Goal: Task Accomplishment & Management: Manage account settings

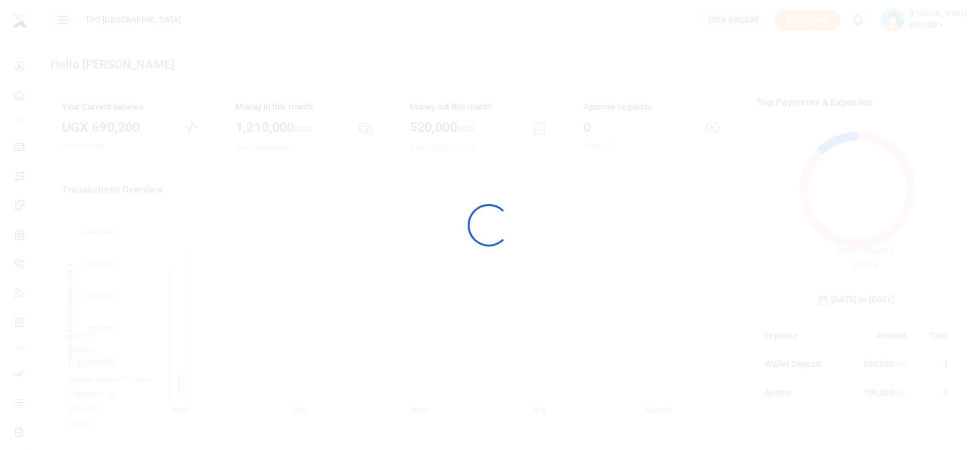
scroll to position [189, 199]
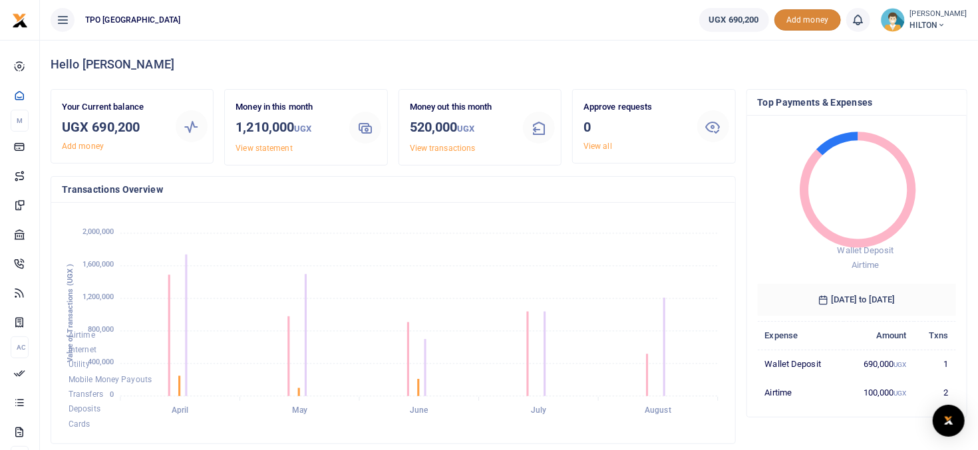
click at [808, 14] on span "Add money" at bounding box center [807, 20] width 67 height 22
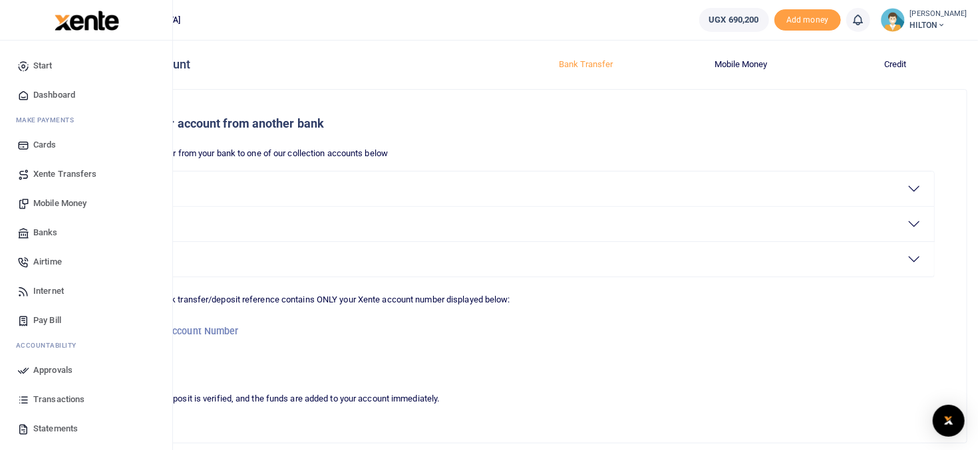
click at [53, 259] on span "Airtime" at bounding box center [47, 261] width 29 height 13
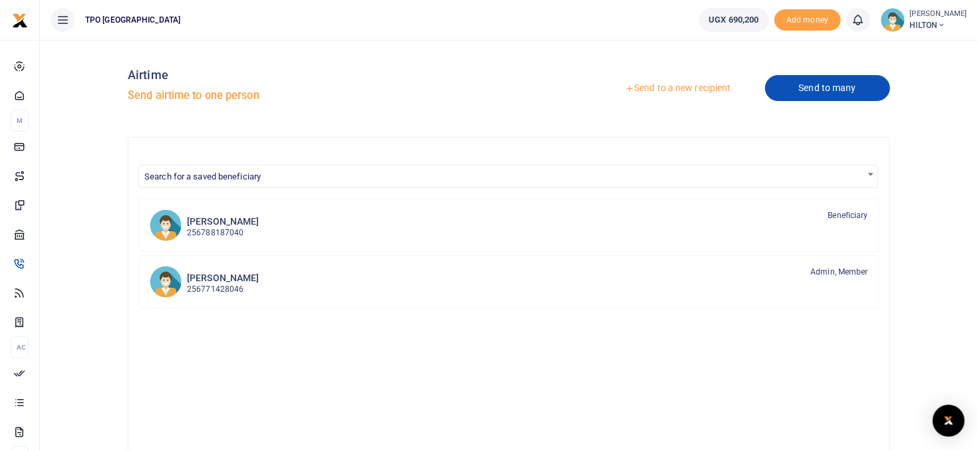
click at [822, 89] on link "Send to many" at bounding box center [827, 88] width 125 height 26
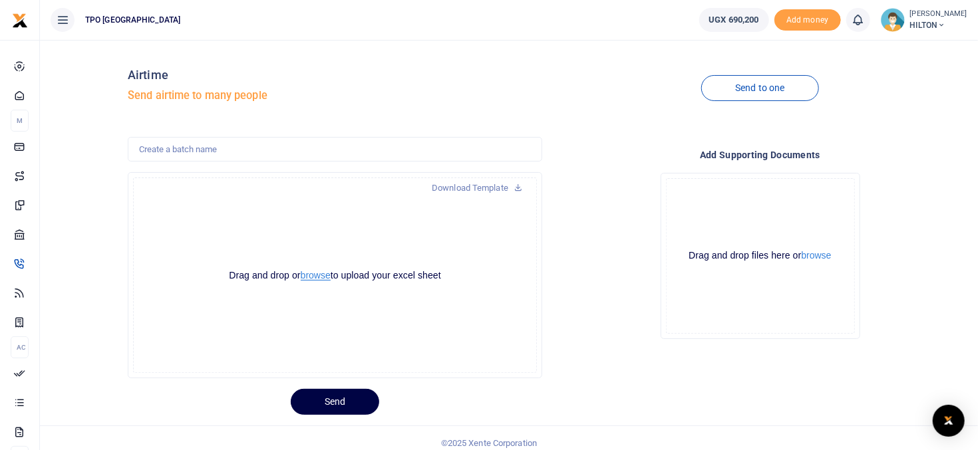
click at [318, 275] on button "browse" at bounding box center [316, 276] width 30 height 10
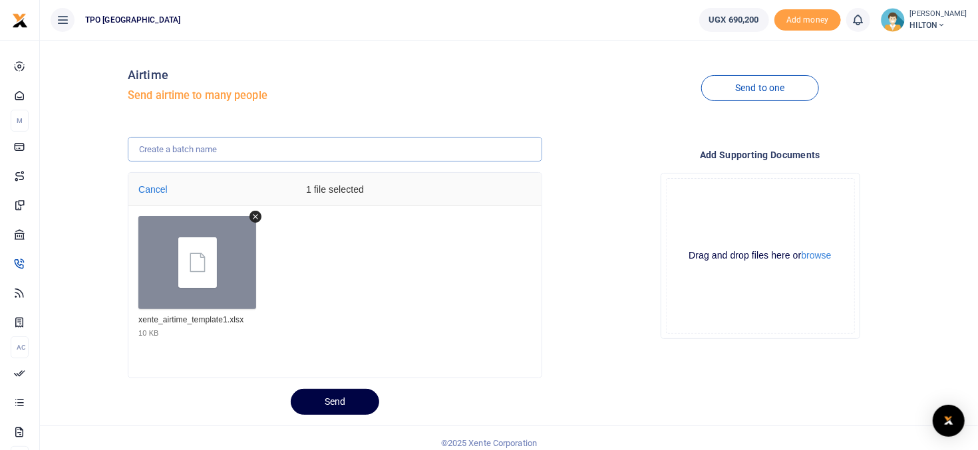
click at [169, 145] on input "text" at bounding box center [335, 149] width 414 height 25
type input "E-TIP Airtime"
click at [336, 399] on button "Send" at bounding box center [335, 402] width 88 height 26
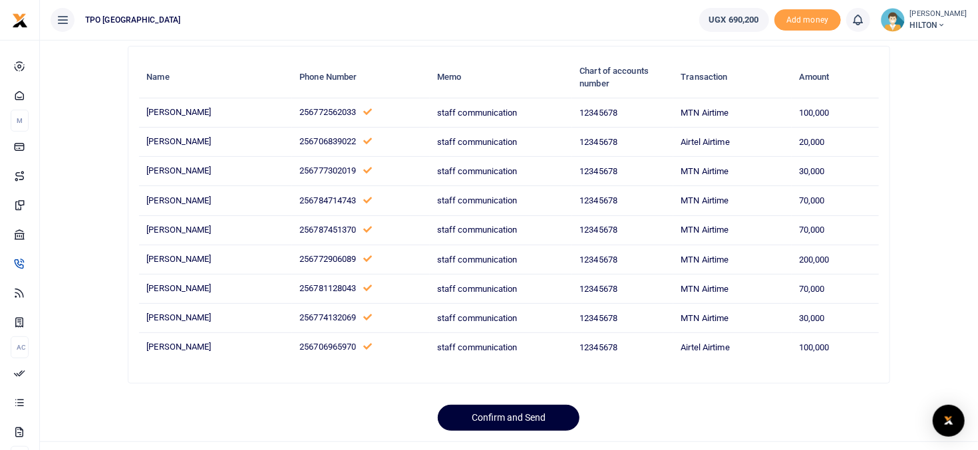
scroll to position [116, 0]
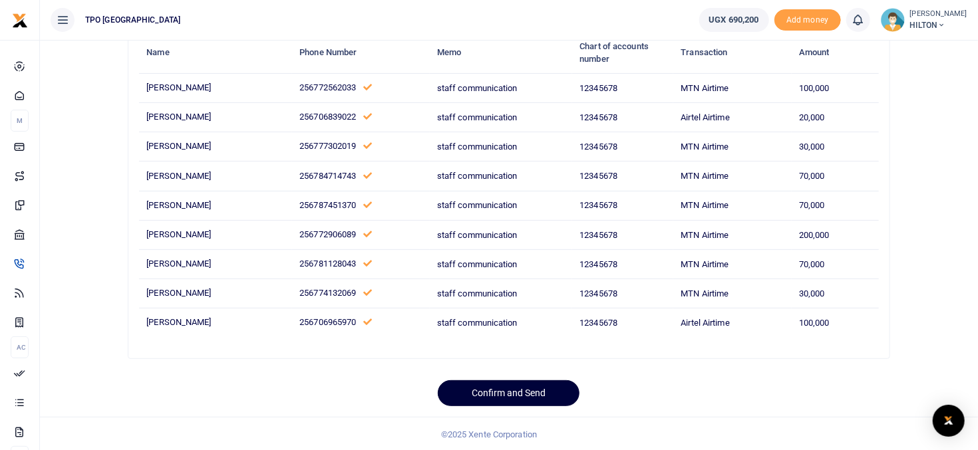
click at [499, 392] on button "Confirm and Send" at bounding box center [509, 394] width 142 height 26
click at [526, 387] on button "Sending for approval" at bounding box center [509, 394] width 154 height 26
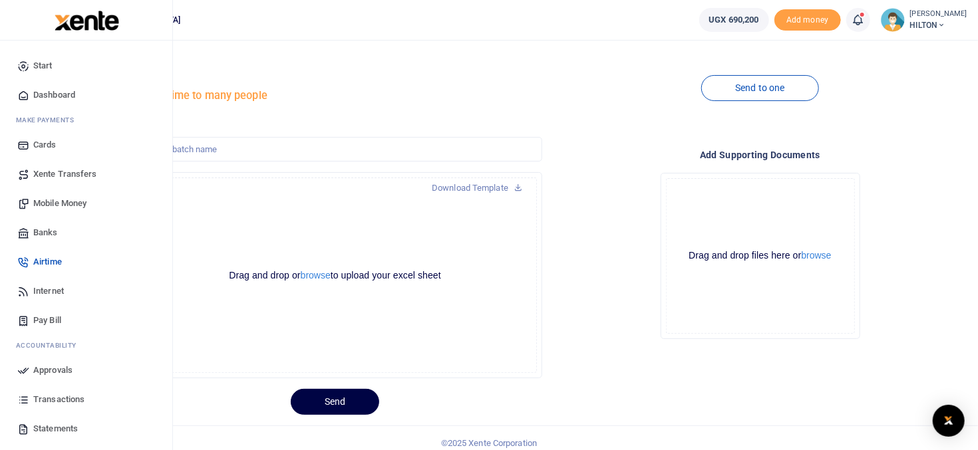
click at [43, 369] on span "Approvals" at bounding box center [52, 370] width 39 height 13
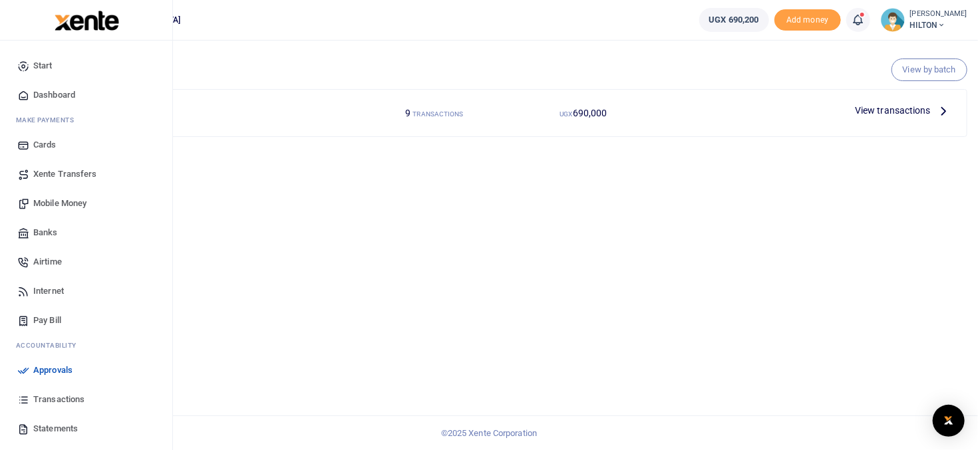
click at [57, 367] on span "Approvals" at bounding box center [52, 370] width 39 height 13
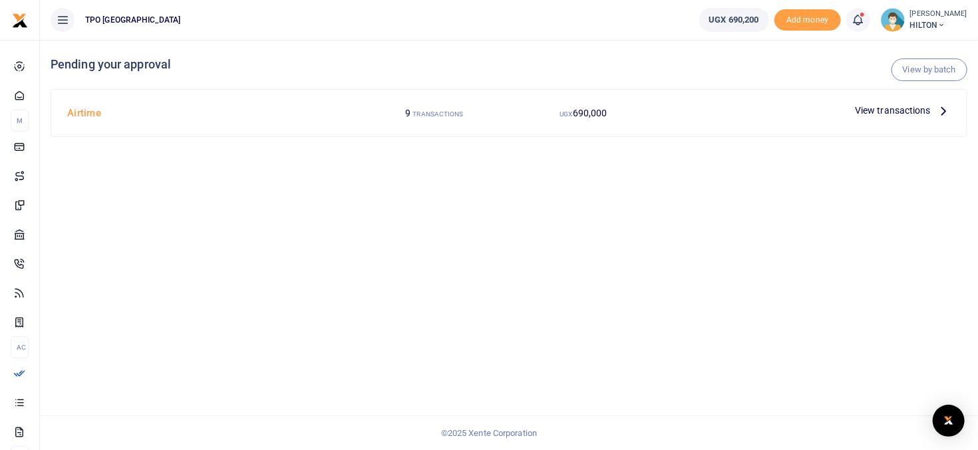
click at [430, 112] on small "TRANSACTIONS" at bounding box center [438, 113] width 51 height 7
click at [910, 109] on span "View transactions" at bounding box center [893, 110] width 76 height 15
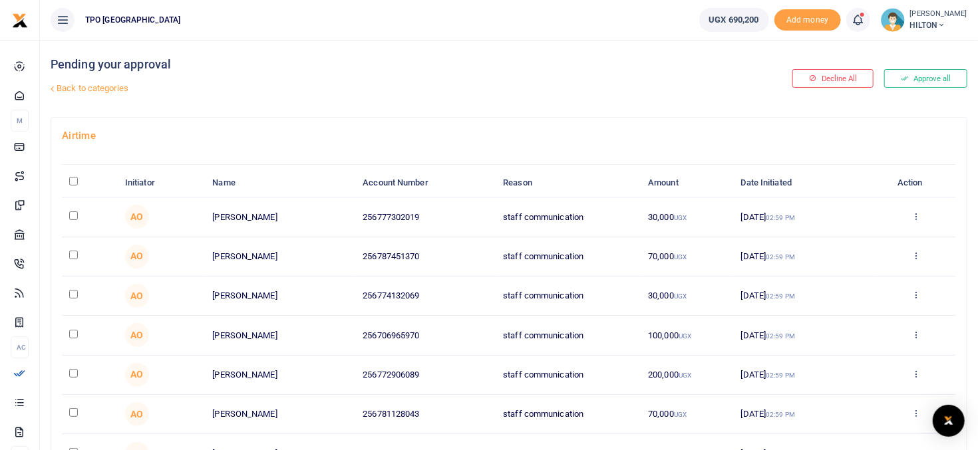
click at [76, 182] on input "\a \a : activate to sort column descending" at bounding box center [73, 181] width 9 height 9
checkbox input "true"
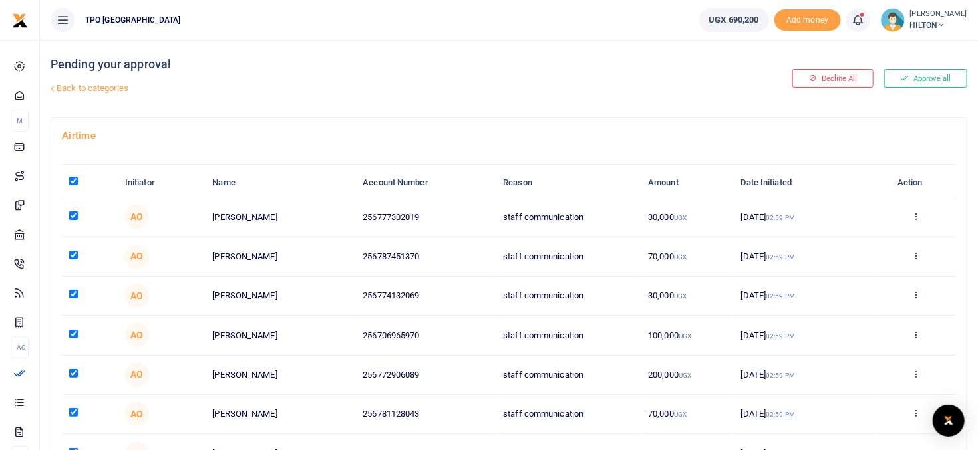
checkbox input "true"
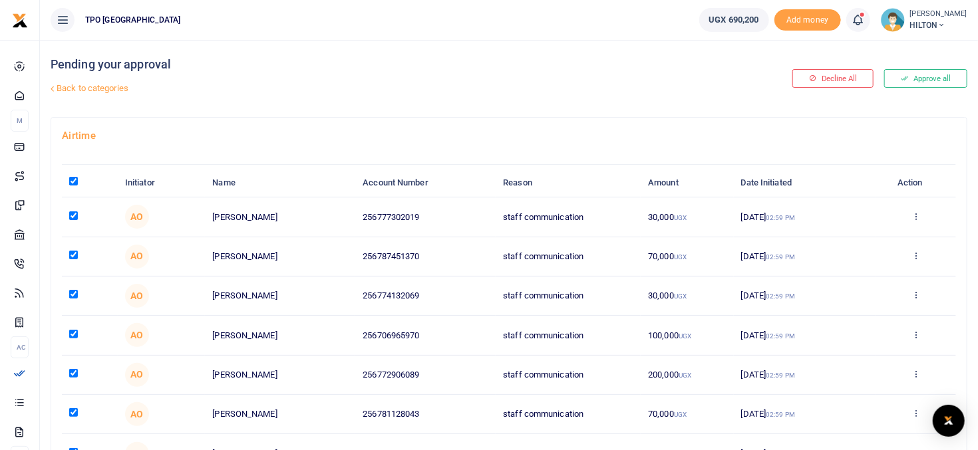
checkbox input "true"
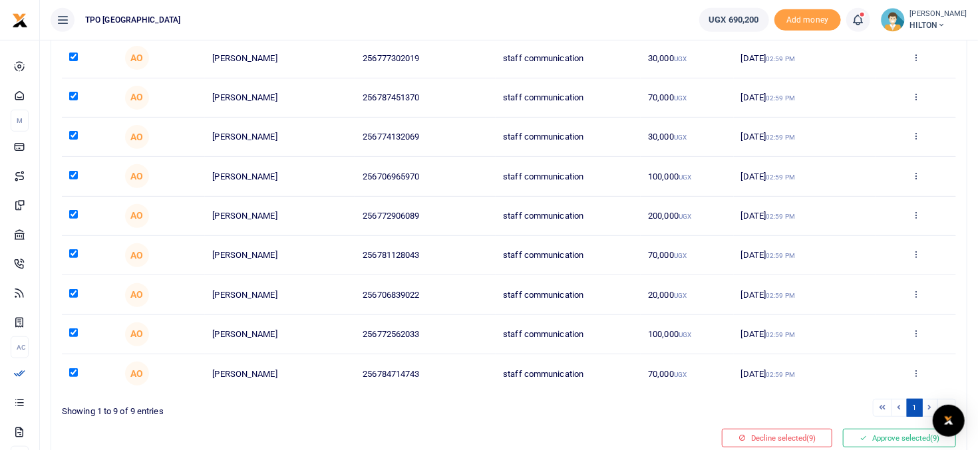
scroll to position [210, 0]
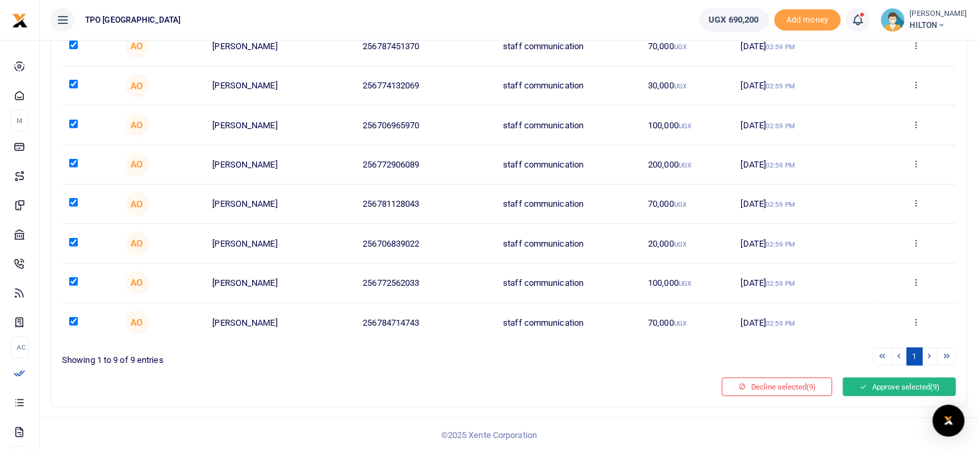
click at [889, 383] on button "Approve selected (9)" at bounding box center [899, 387] width 113 height 19
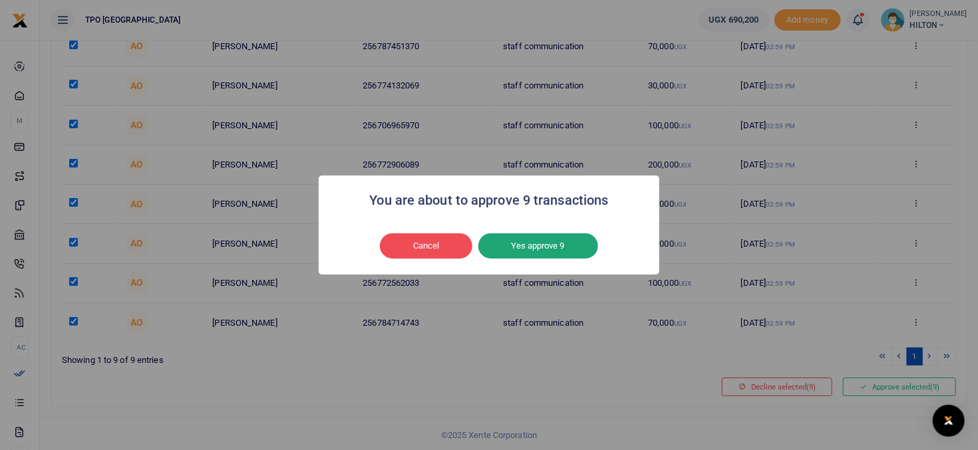
click at [526, 245] on button "Yes approve 9" at bounding box center [538, 246] width 120 height 25
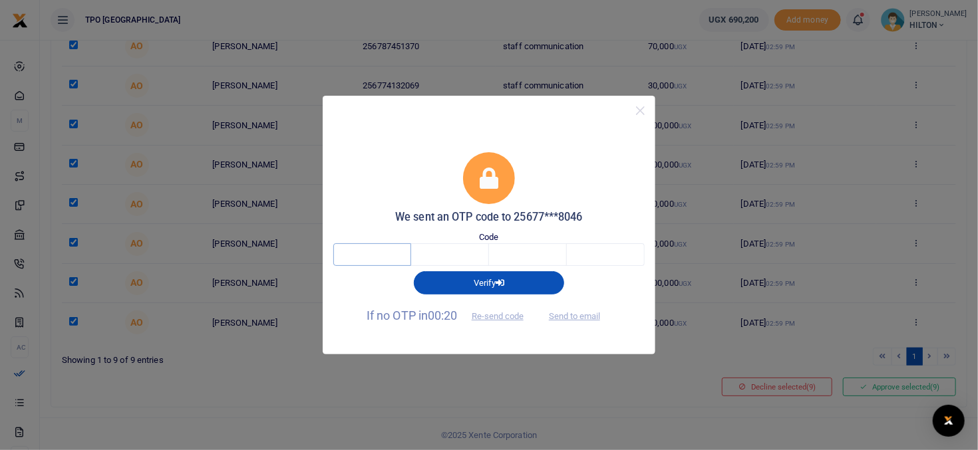
click at [373, 252] on input "text" at bounding box center [372, 254] width 78 height 23
type input "8"
type input "9"
type input "3"
type input "4"
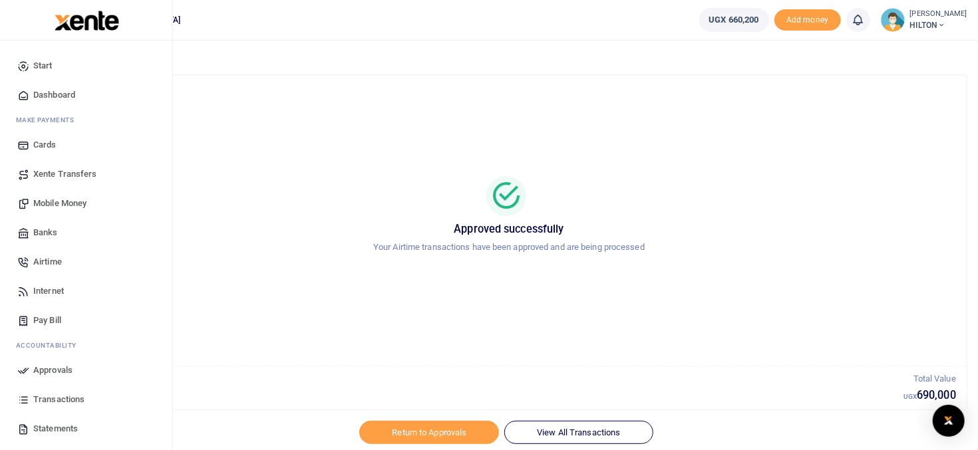
click at [48, 92] on span "Dashboard" at bounding box center [54, 94] width 42 height 13
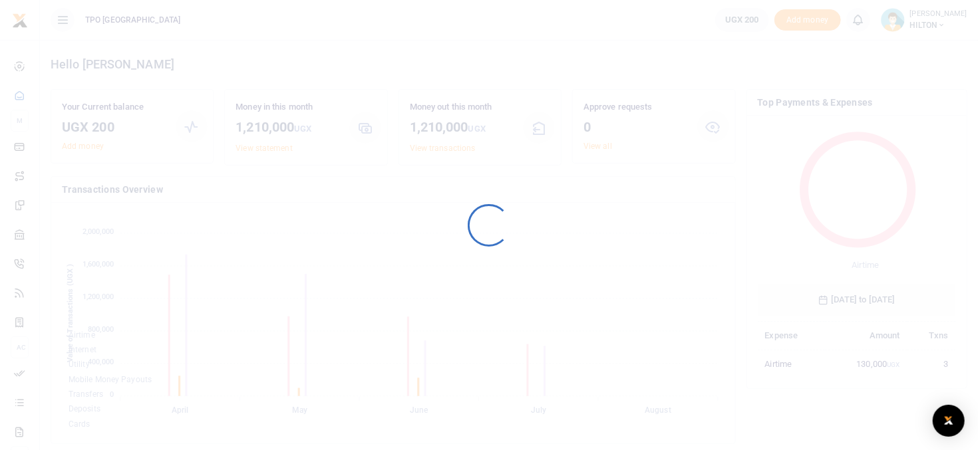
scroll to position [189, 199]
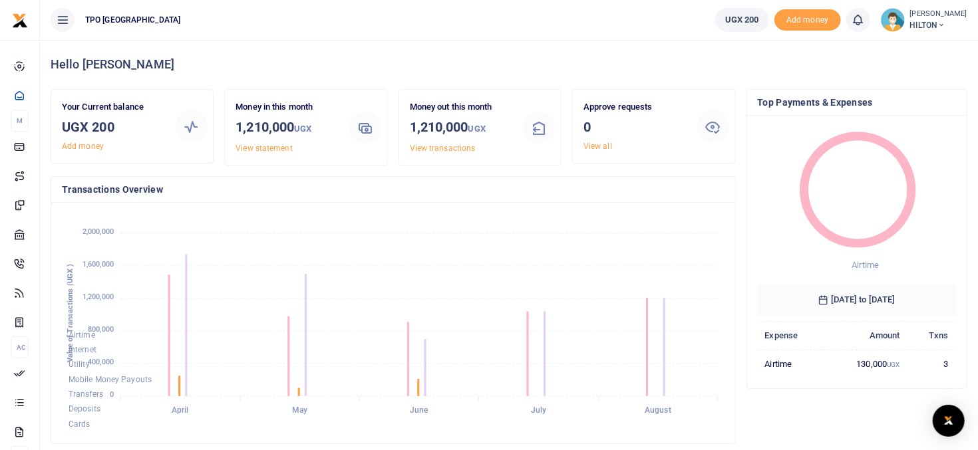
click at [921, 25] on span "HILTON" at bounding box center [938, 25] width 57 height 12
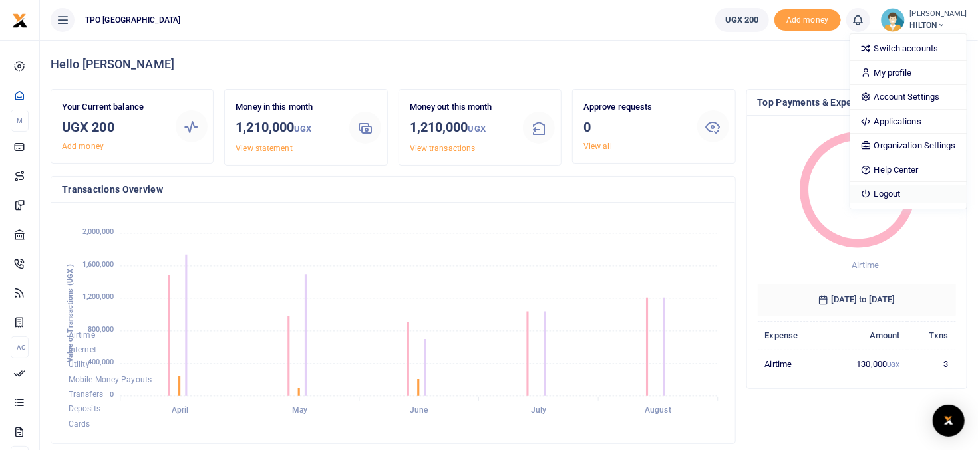
click at [891, 193] on link "Logout" at bounding box center [908, 194] width 116 height 19
